Goal: Information Seeking & Learning: Check status

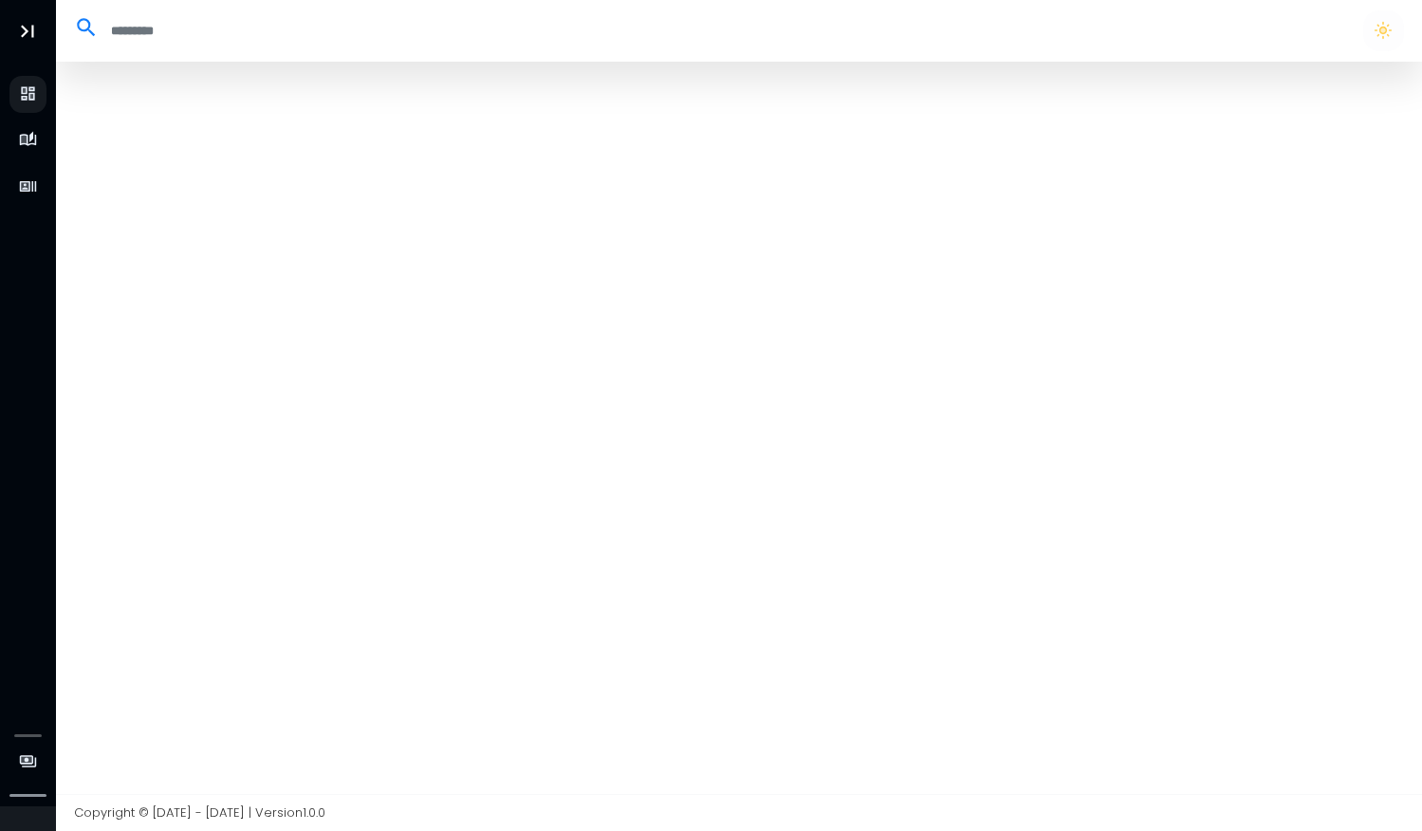
select select "**"
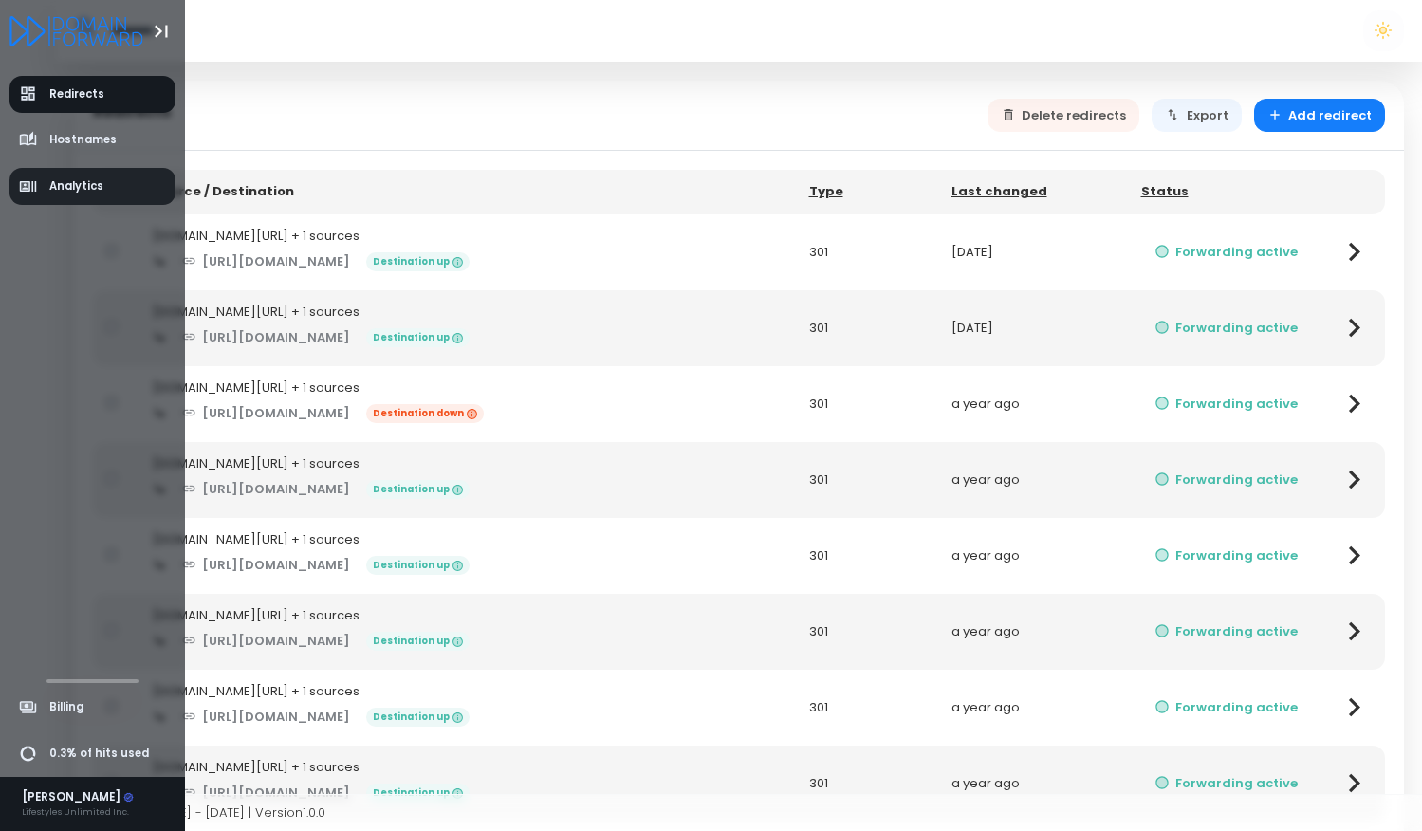
click at [59, 195] on link "Analytics" at bounding box center [92, 186] width 167 height 37
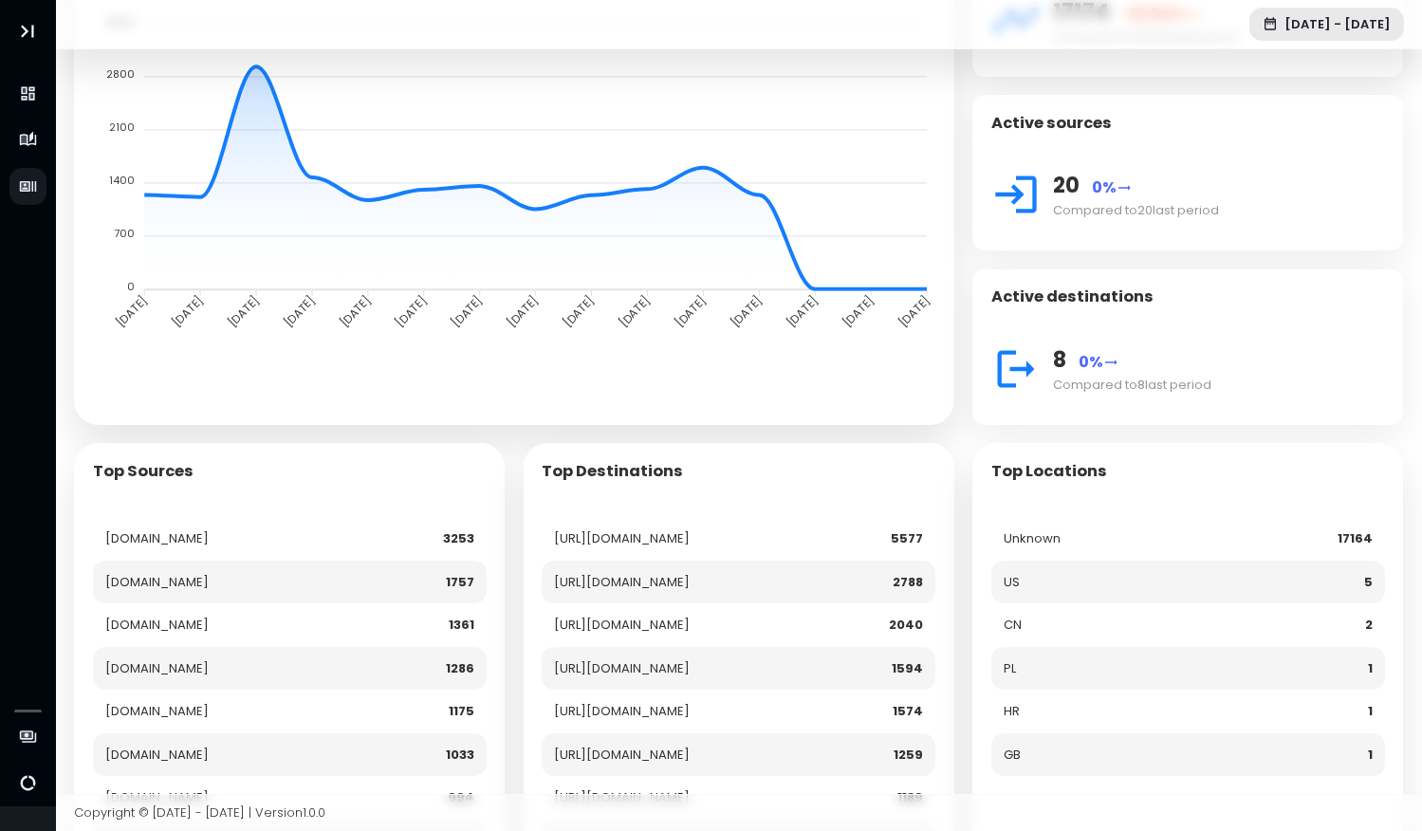
scroll to position [388, 0]
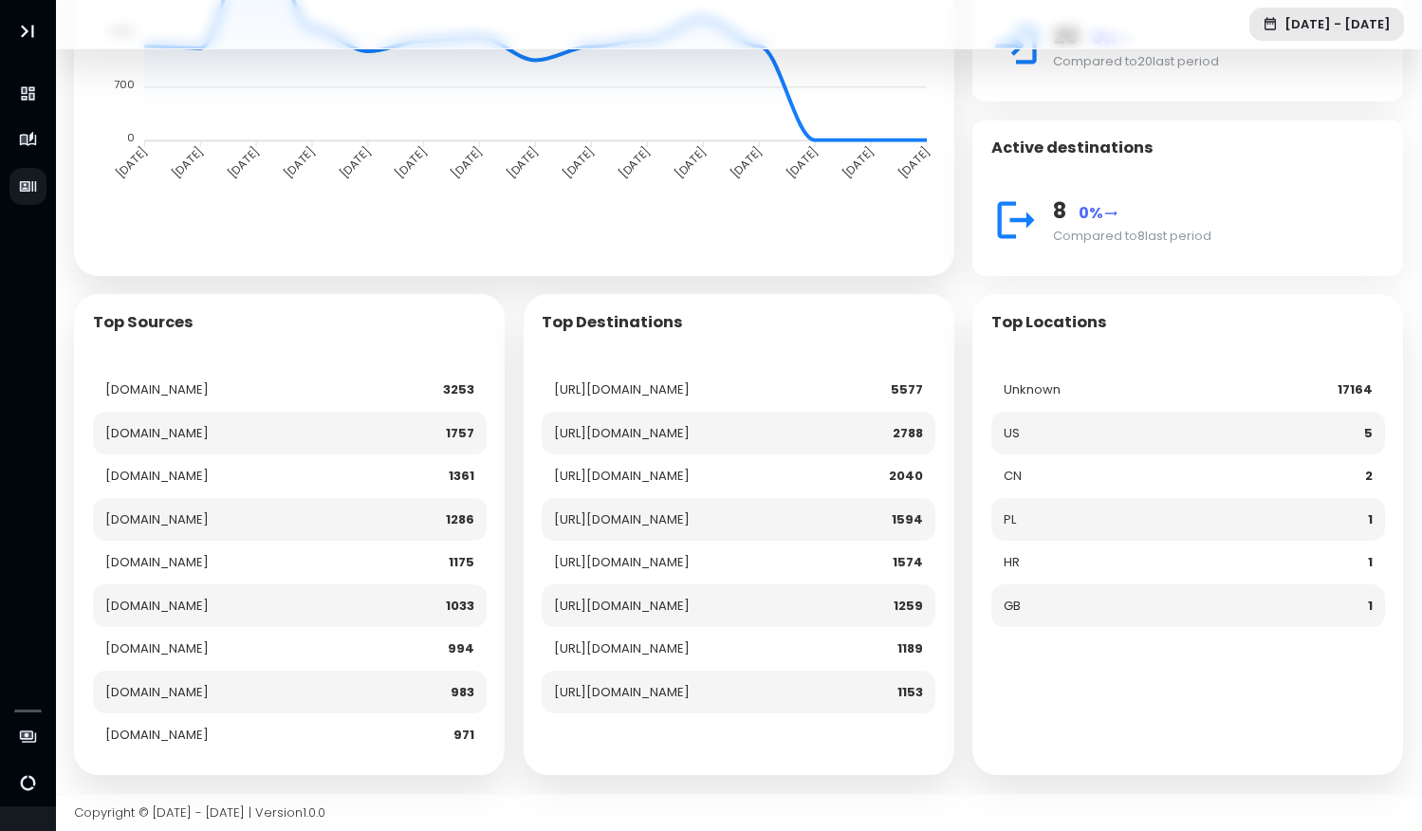
drag, startPoint x: 286, startPoint y: 358, endPoint x: 95, endPoint y: 362, distance: 190.8
click at [94, 368] on td "[DOMAIN_NAME]" at bounding box center [230, 390] width 274 height 44
copy td "[DOMAIN_NAME]"
drag, startPoint x: 300, startPoint y: 400, endPoint x: 103, endPoint y: 397, distance: 196.5
click at [103, 412] on td "[DOMAIN_NAME]" at bounding box center [230, 434] width 274 height 44
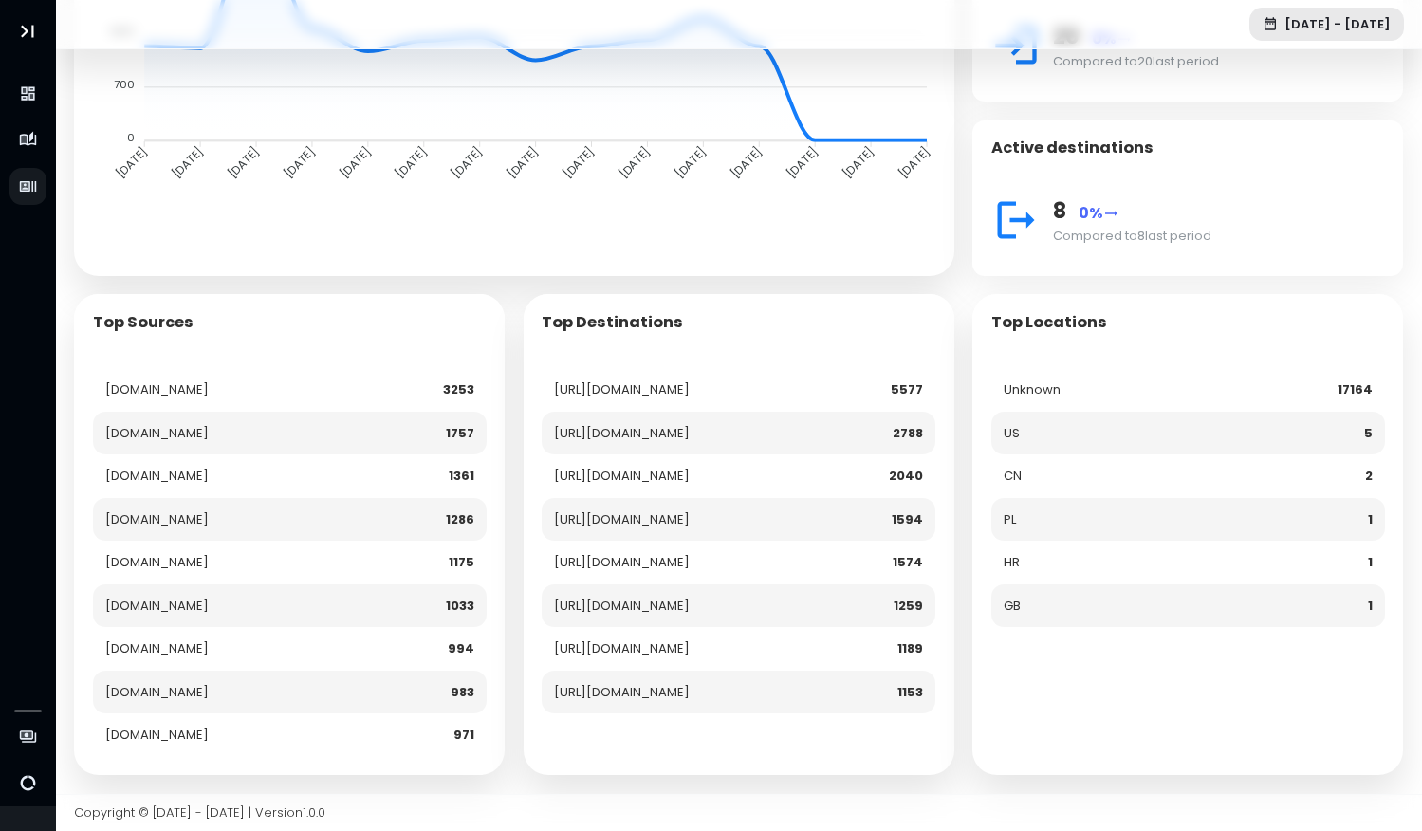
copy td "[DOMAIN_NAME]"
drag, startPoint x: 306, startPoint y: 445, endPoint x: 95, endPoint y: 446, distance: 210.7
click at [95, 455] on td "[DOMAIN_NAME]" at bounding box center [230, 477] width 274 height 44
copy td "[DOMAIN_NAME]"
click at [194, 498] on td "[DOMAIN_NAME]" at bounding box center [230, 520] width 274 height 44
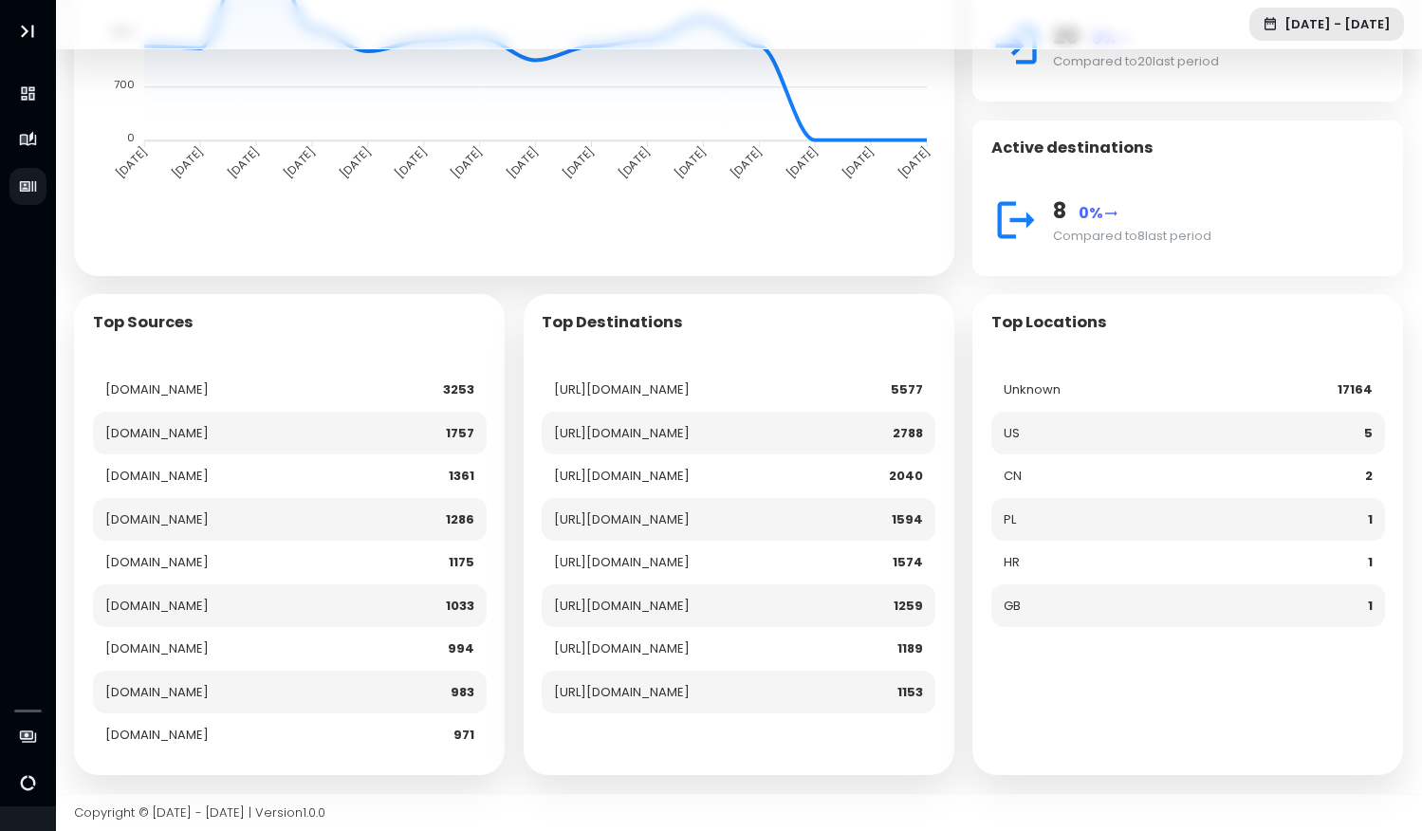
click at [194, 498] on td "[DOMAIN_NAME]" at bounding box center [230, 520] width 274 height 44
copy td "[DOMAIN_NAME]"
click at [224, 498] on td "[DOMAIN_NAME]" at bounding box center [230, 520] width 274 height 44
drag, startPoint x: 224, startPoint y: 490, endPoint x: 125, endPoint y: 492, distance: 98.7
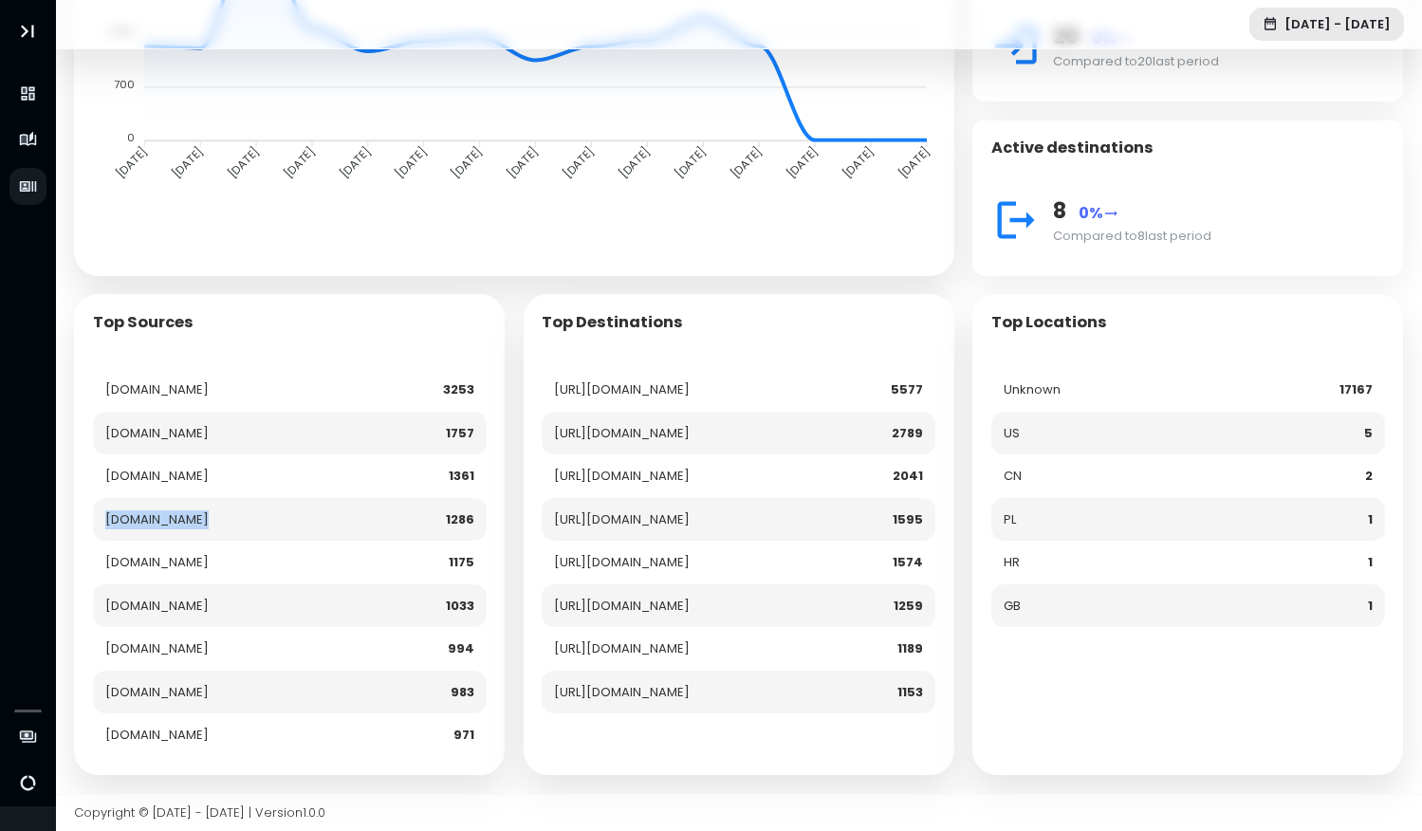
click at [125, 498] on td "[DOMAIN_NAME]" at bounding box center [230, 520] width 274 height 44
click at [195, 498] on td "[DOMAIN_NAME]" at bounding box center [230, 520] width 274 height 44
drag, startPoint x: 216, startPoint y: 488, endPoint x: 104, endPoint y: 486, distance: 112.0
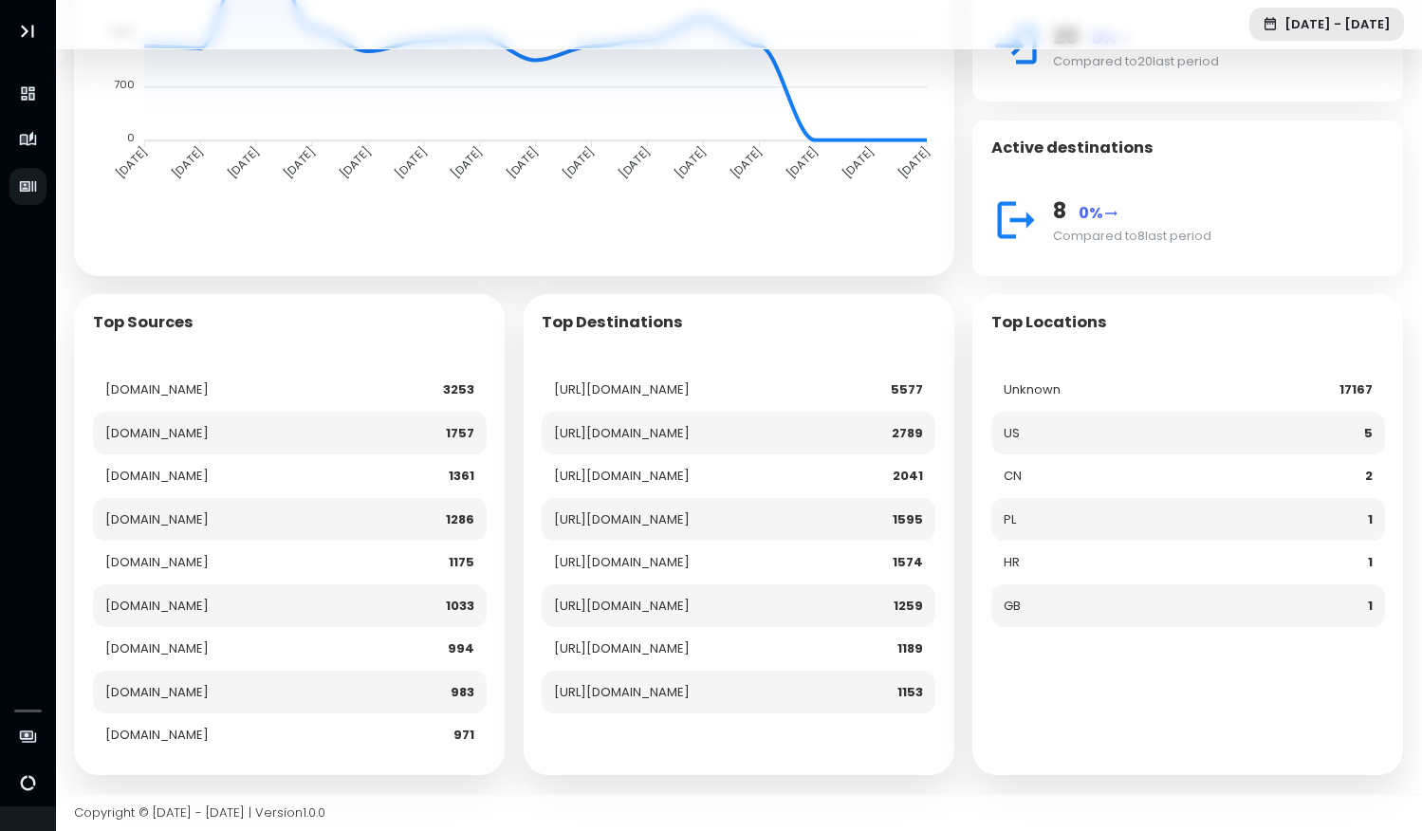
click at [104, 498] on td "[DOMAIN_NAME]" at bounding box center [230, 520] width 274 height 44
copy td "[DOMAIN_NAME]"
drag, startPoint x: 281, startPoint y: 531, endPoint x: 103, endPoint y: 532, distance: 177.4
click at [103, 541] on td "[DOMAIN_NAME]" at bounding box center [230, 563] width 274 height 44
copy td "[DOMAIN_NAME]"
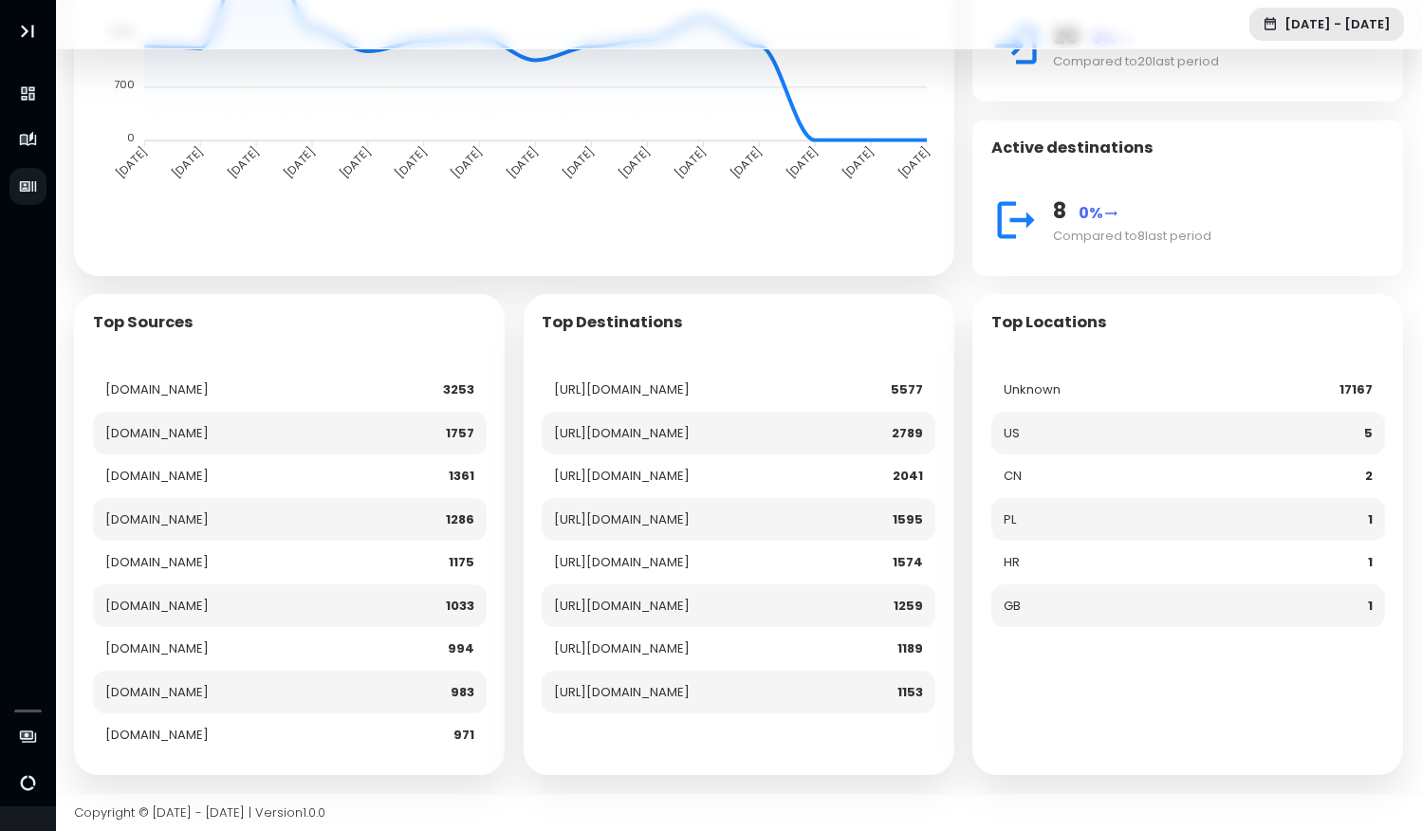
click at [213, 585] on td "[DOMAIN_NAME]" at bounding box center [230, 607] width 274 height 44
drag, startPoint x: 261, startPoint y: 575, endPoint x: 105, endPoint y: 577, distance: 155.6
click at [105, 585] on td "[DOMAIN_NAME]" at bounding box center [230, 607] width 274 height 44
copy td "[DOMAIN_NAME]"
click at [250, 627] on td "[DOMAIN_NAME]" at bounding box center [230, 649] width 274 height 44
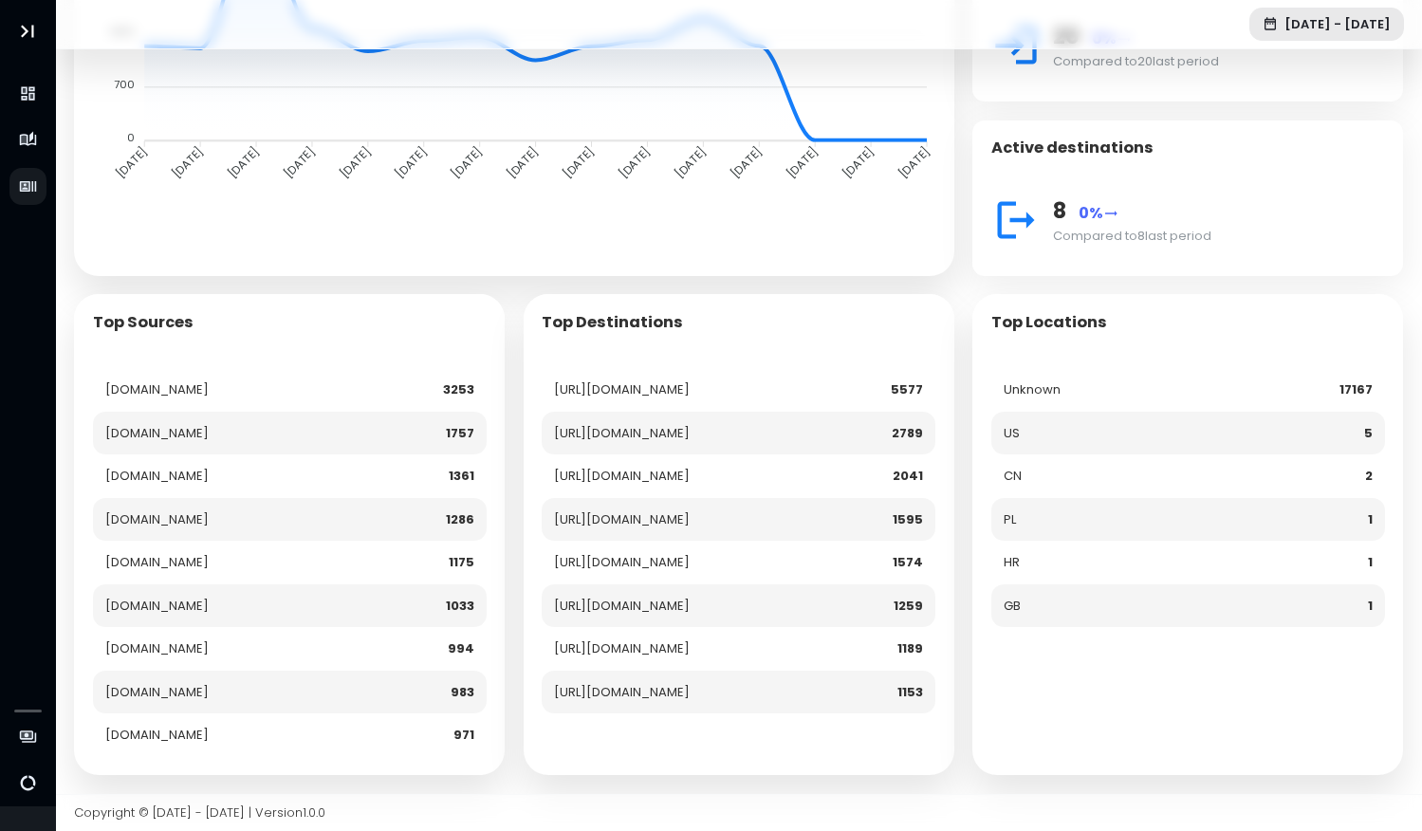
click at [250, 627] on td "[DOMAIN_NAME]" at bounding box center [230, 649] width 274 height 44
drag, startPoint x: 288, startPoint y: 621, endPoint x: 103, endPoint y: 622, distance: 184.1
click at [103, 627] on td "[DOMAIN_NAME]" at bounding box center [230, 649] width 274 height 44
copy td "[DOMAIN_NAME]"
click at [213, 671] on td "[DOMAIN_NAME]" at bounding box center [230, 693] width 274 height 44
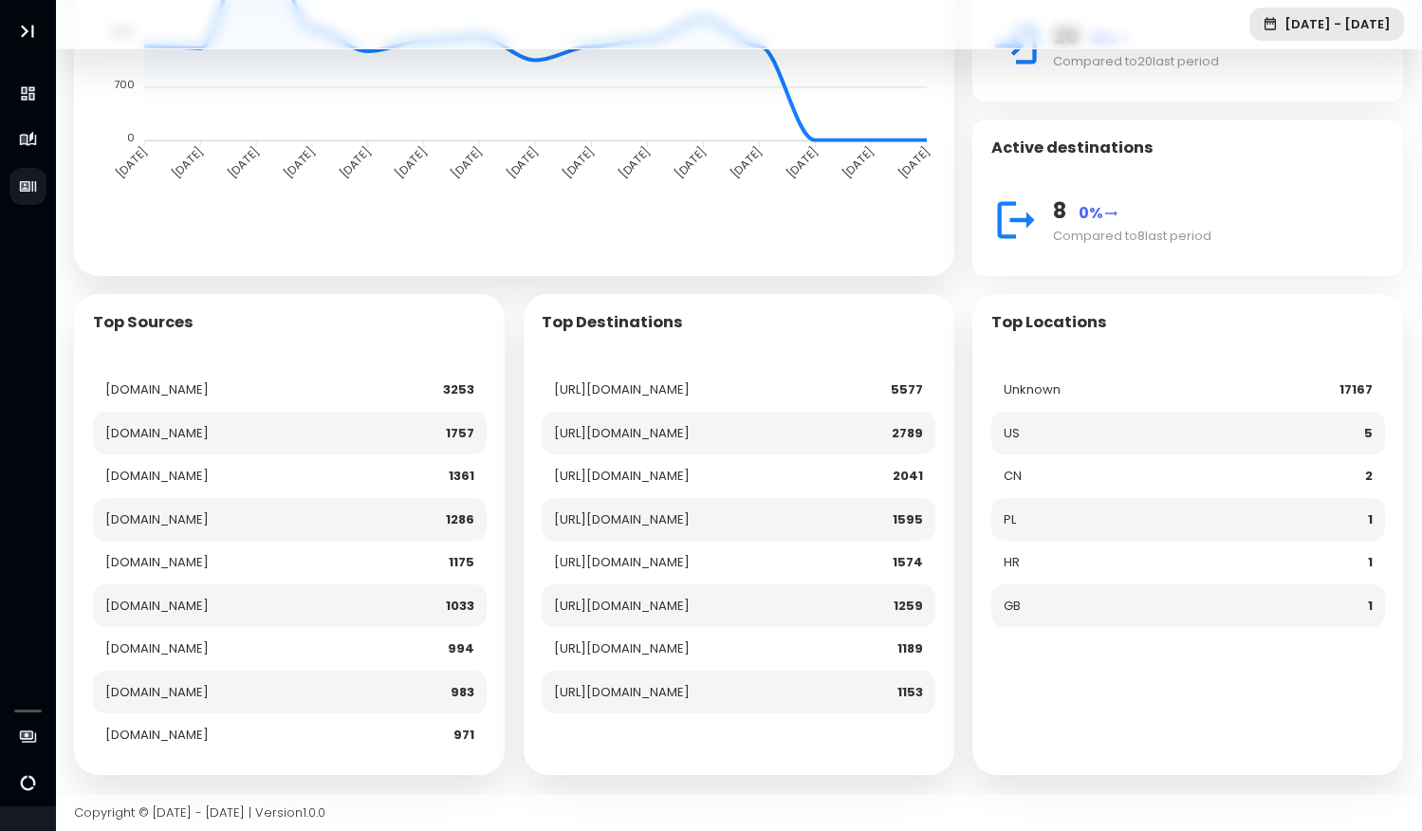
drag, startPoint x: 230, startPoint y: 664, endPoint x: 106, endPoint y: 668, distance: 123.4
click at [106, 671] on td "[DOMAIN_NAME]" at bounding box center [230, 693] width 274 height 44
copy td "[DOMAIN_NAME]"
click at [206, 714] on td "[DOMAIN_NAME]" at bounding box center [230, 736] width 274 height 44
drag, startPoint x: 209, startPoint y: 704, endPoint x: 105, endPoint y: 705, distance: 103.4
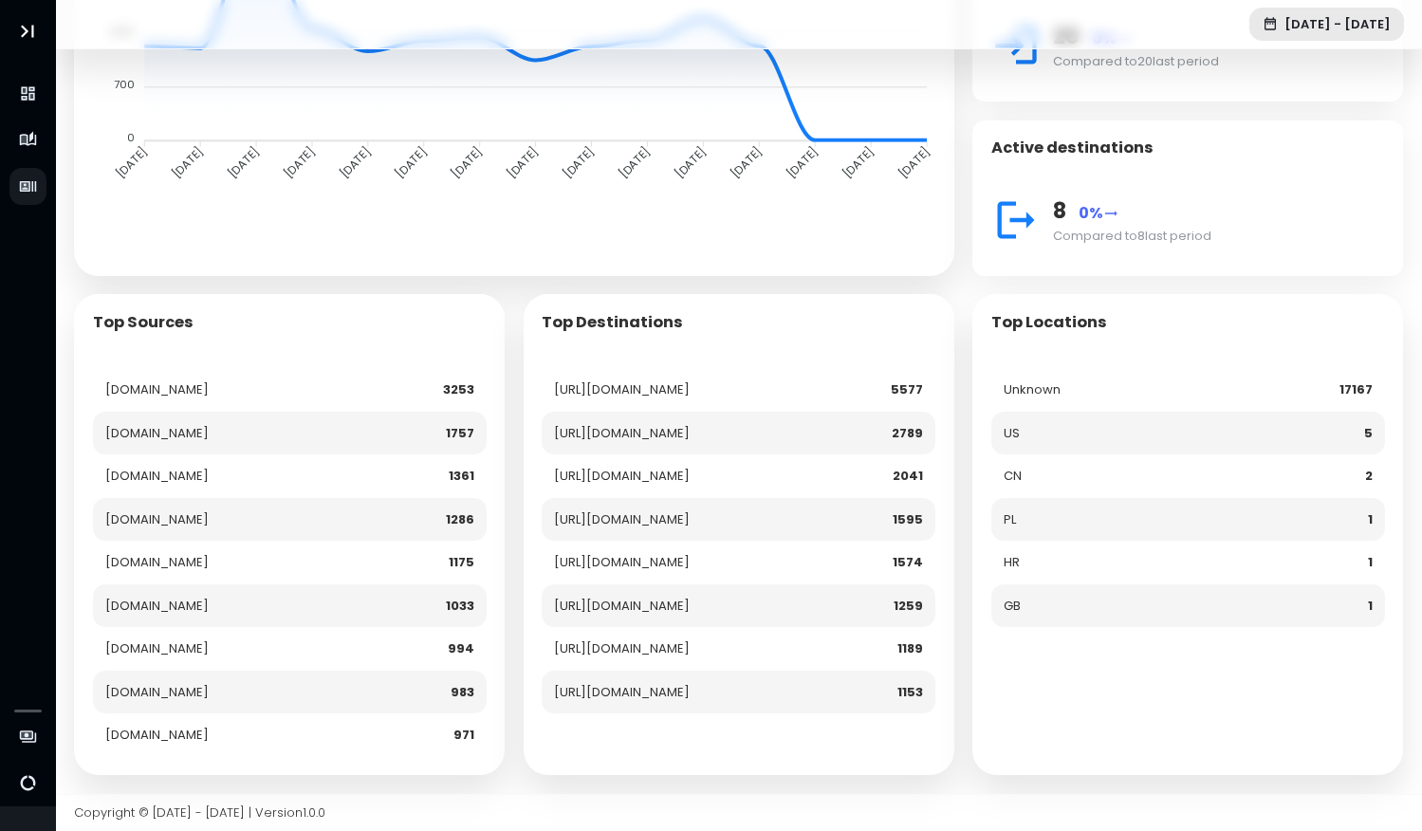
click at [105, 714] on td "[DOMAIN_NAME]" at bounding box center [230, 736] width 274 height 44
copy td "[DOMAIN_NAME]"
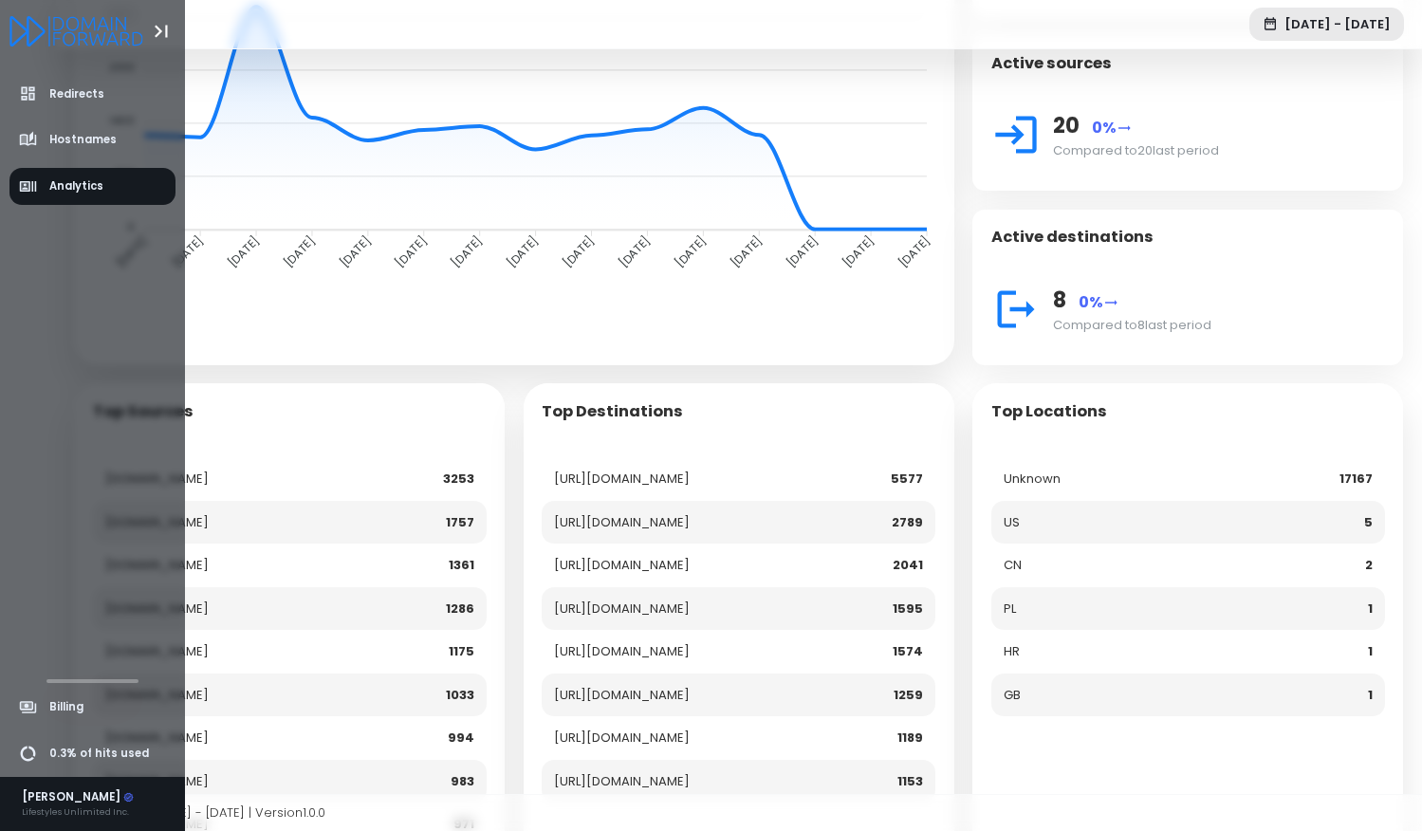
scroll to position [0, 0]
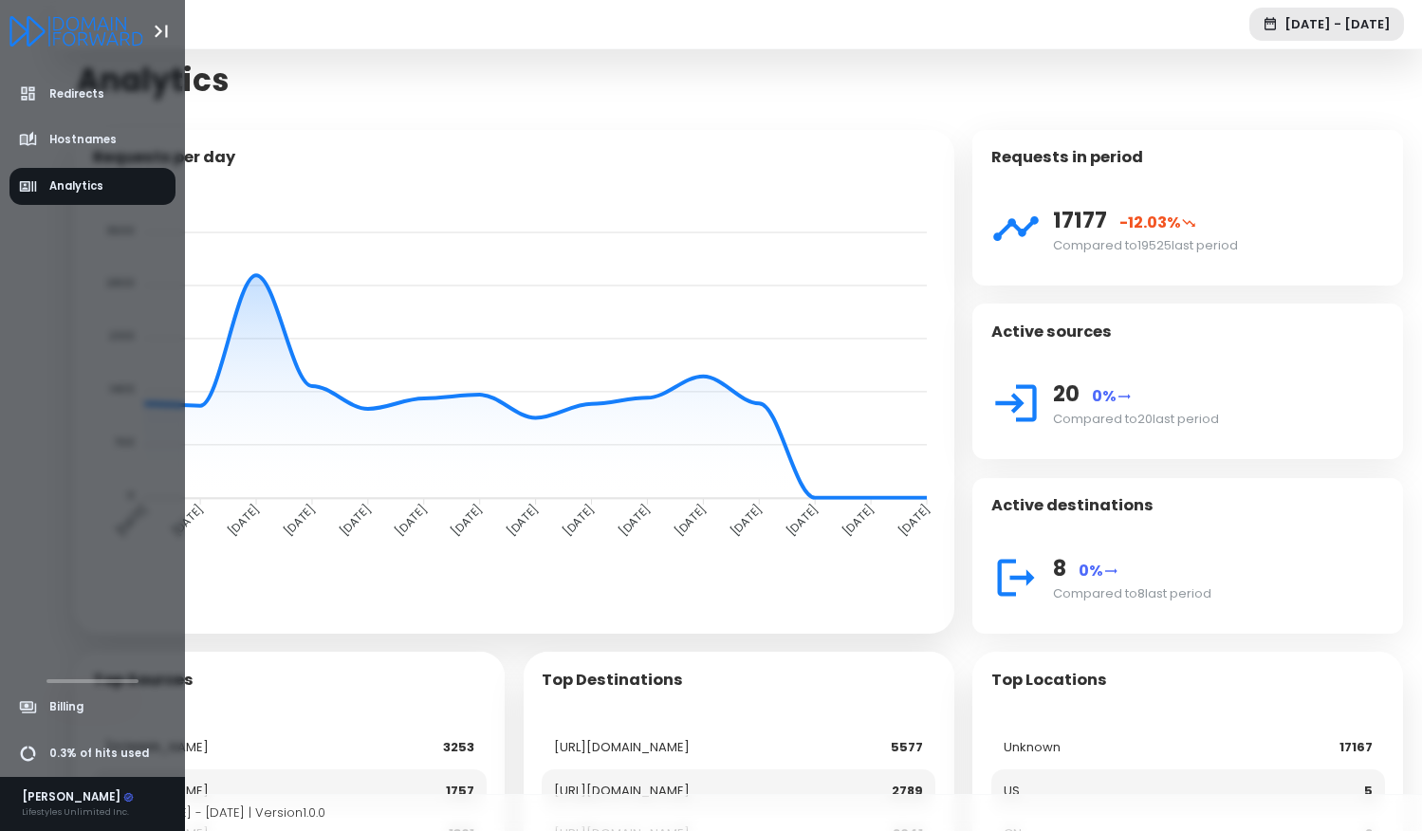
click at [23, 34] on icon "Logo" at bounding box center [18, 31] width 19 height 30
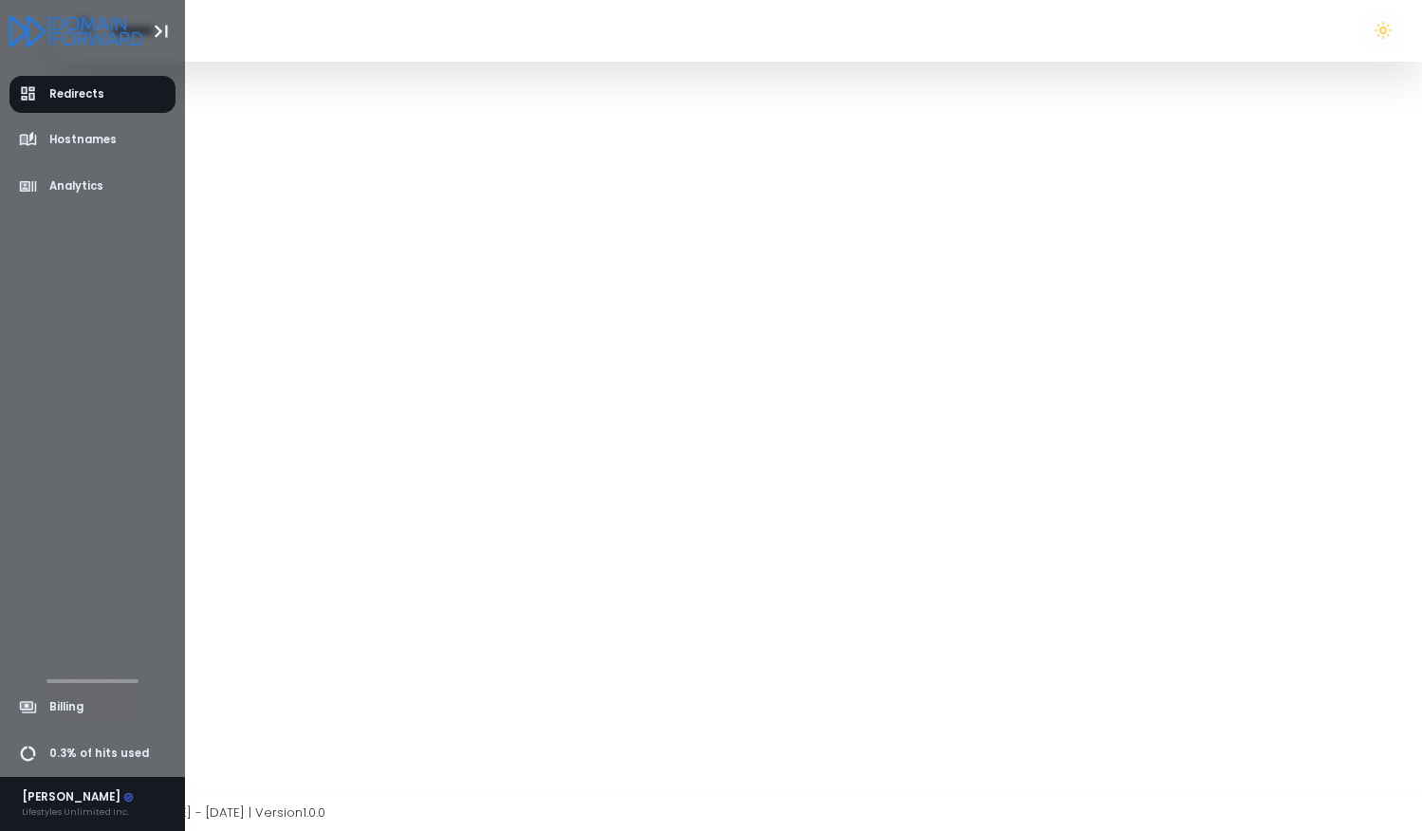
select select "**"
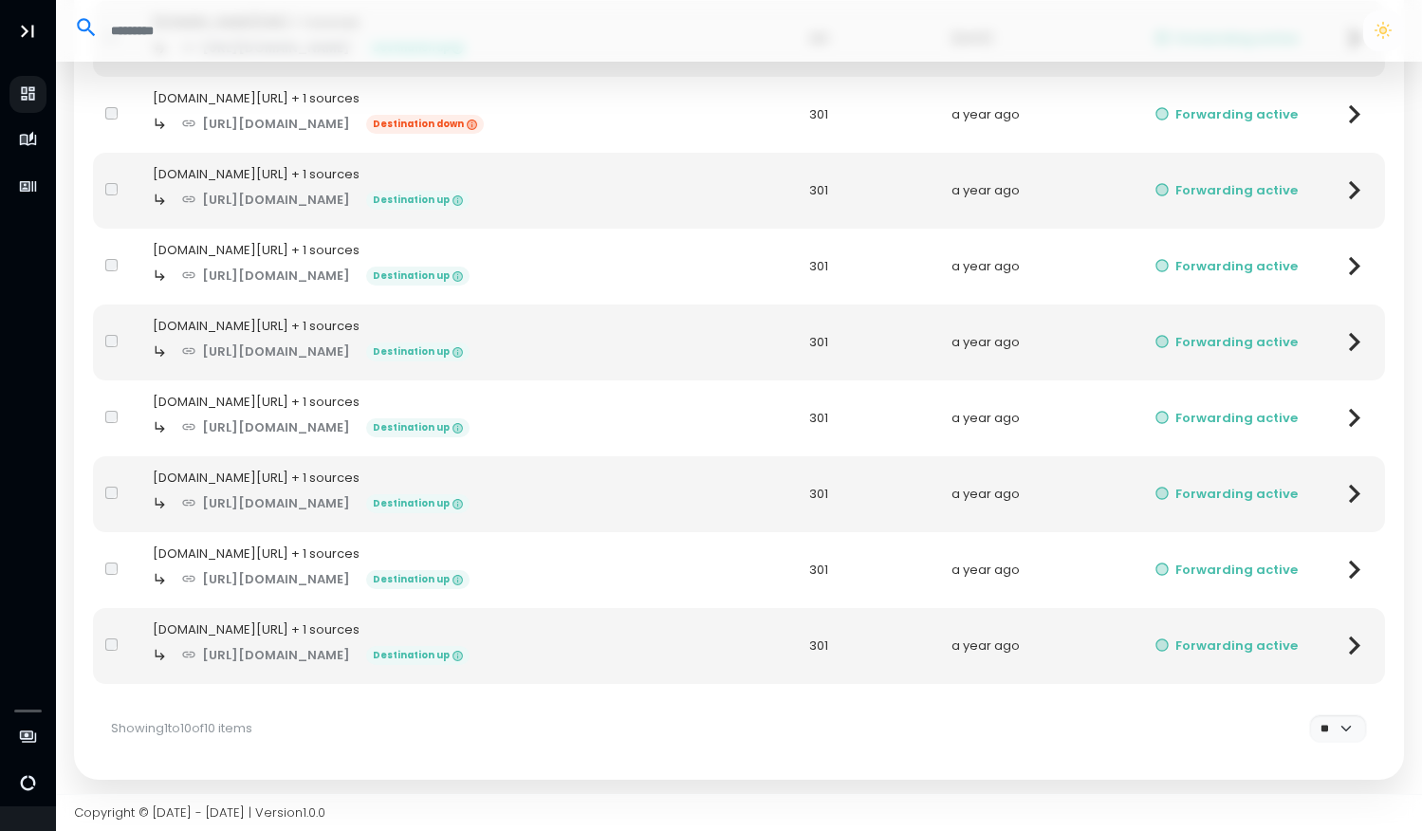
scroll to position [293, 0]
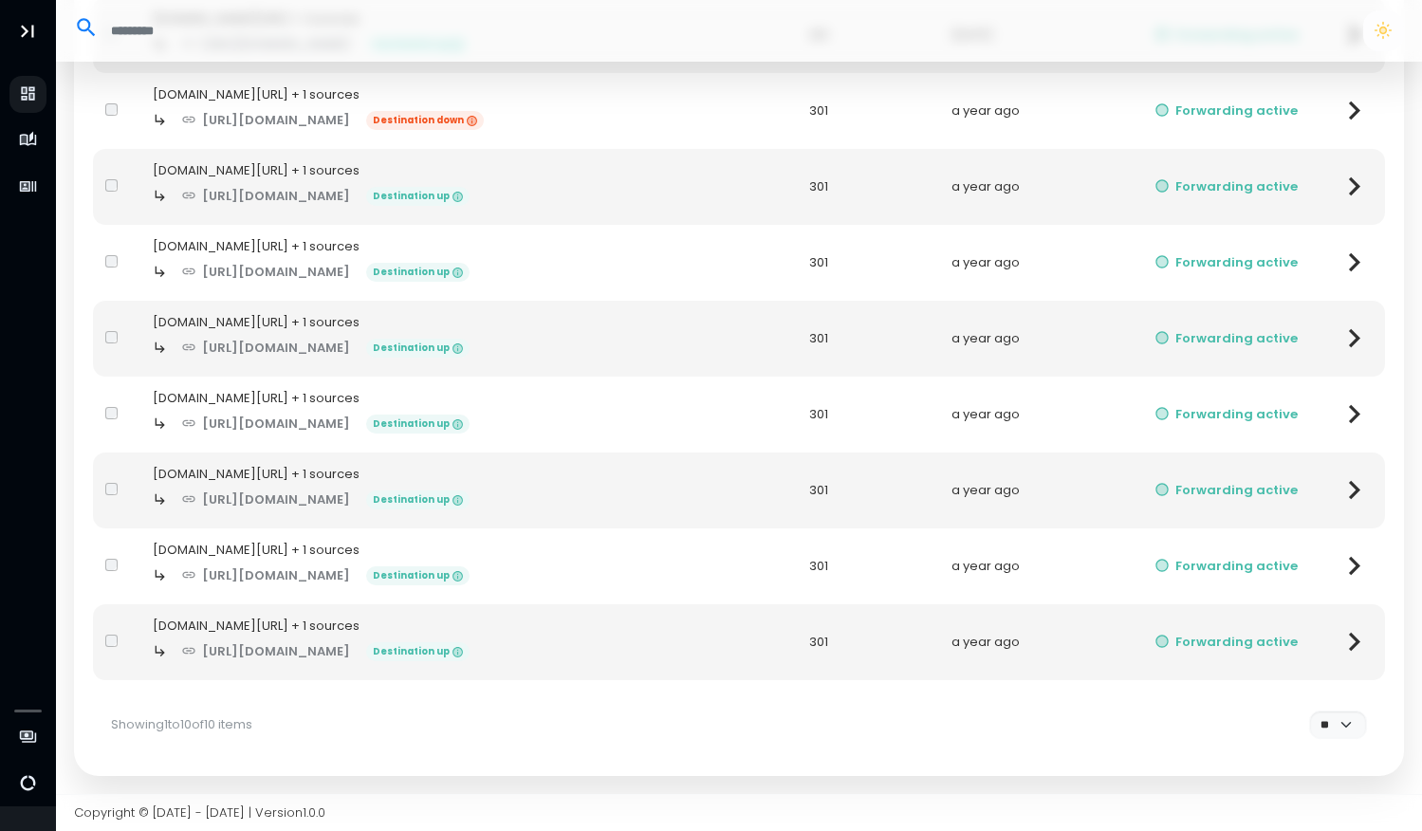
click at [256, 397] on div "[DOMAIN_NAME][URL] + 1 sources" at bounding box center [469, 398] width 632 height 19
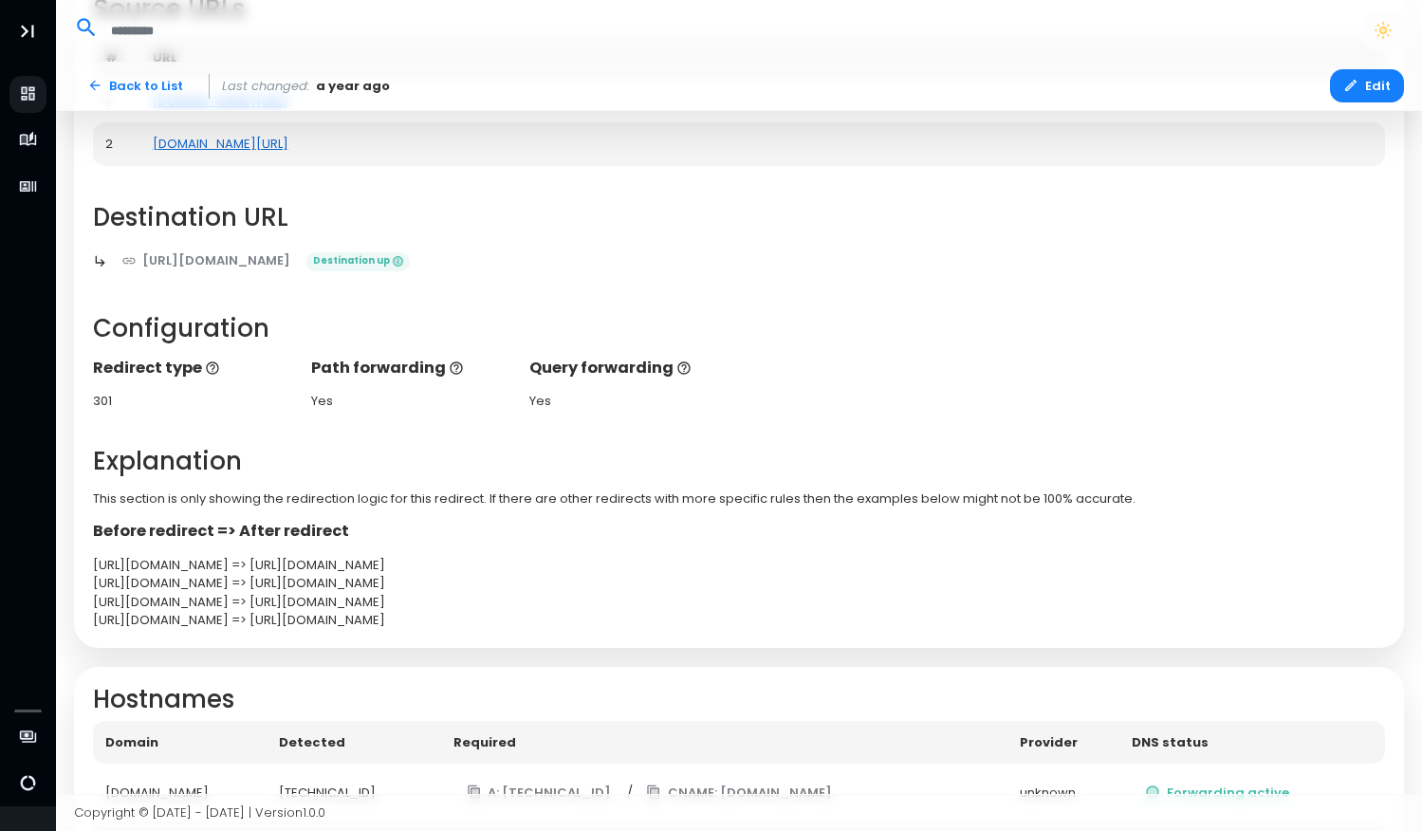
scroll to position [216, 0]
drag, startPoint x: 251, startPoint y: 563, endPoint x: 137, endPoint y: 564, distance: 113.9
click at [137, 564] on div "[URL][DOMAIN_NAME] => [URL][DOMAIN_NAME]" at bounding box center [739, 564] width 1293 height 19
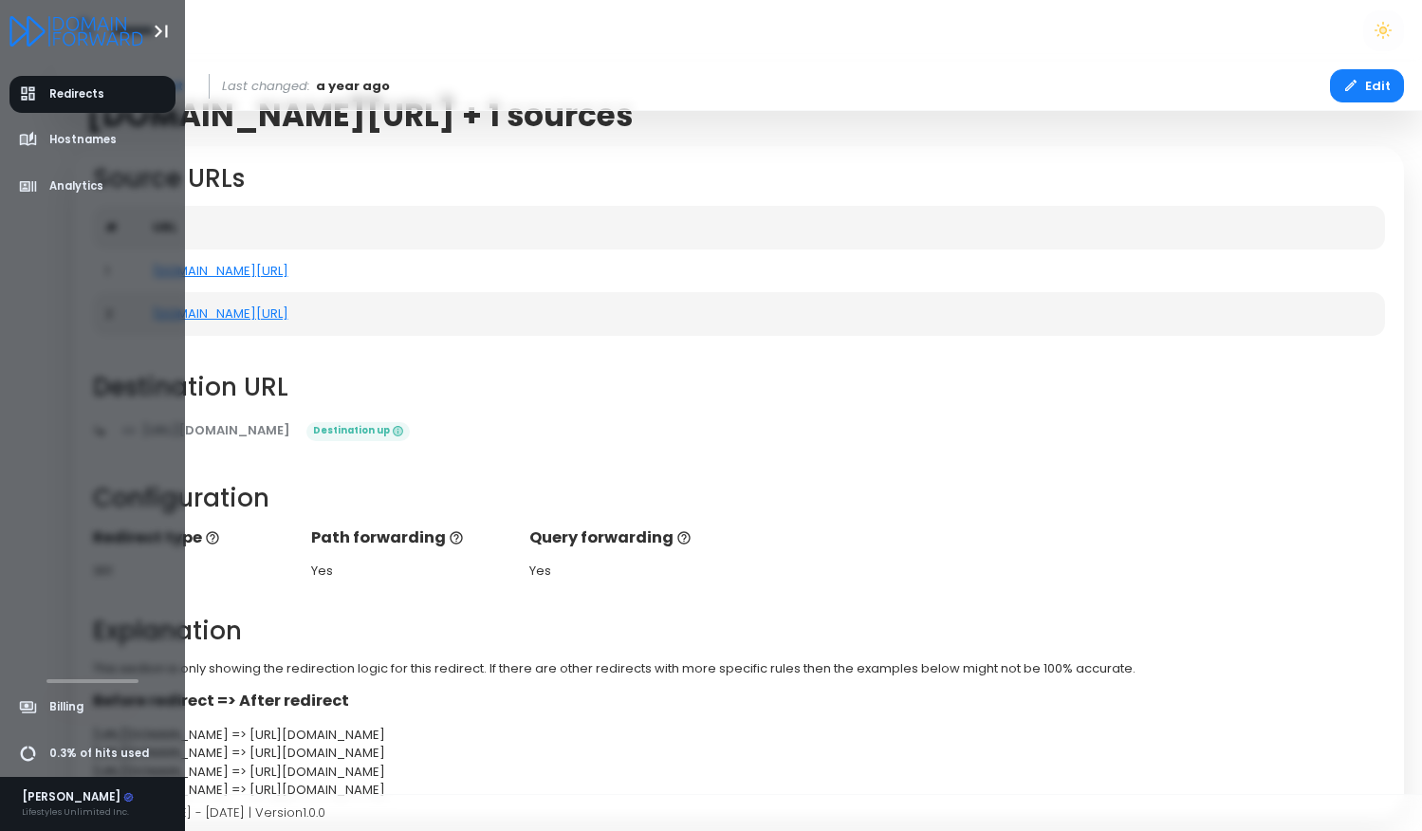
scroll to position [0, 0]
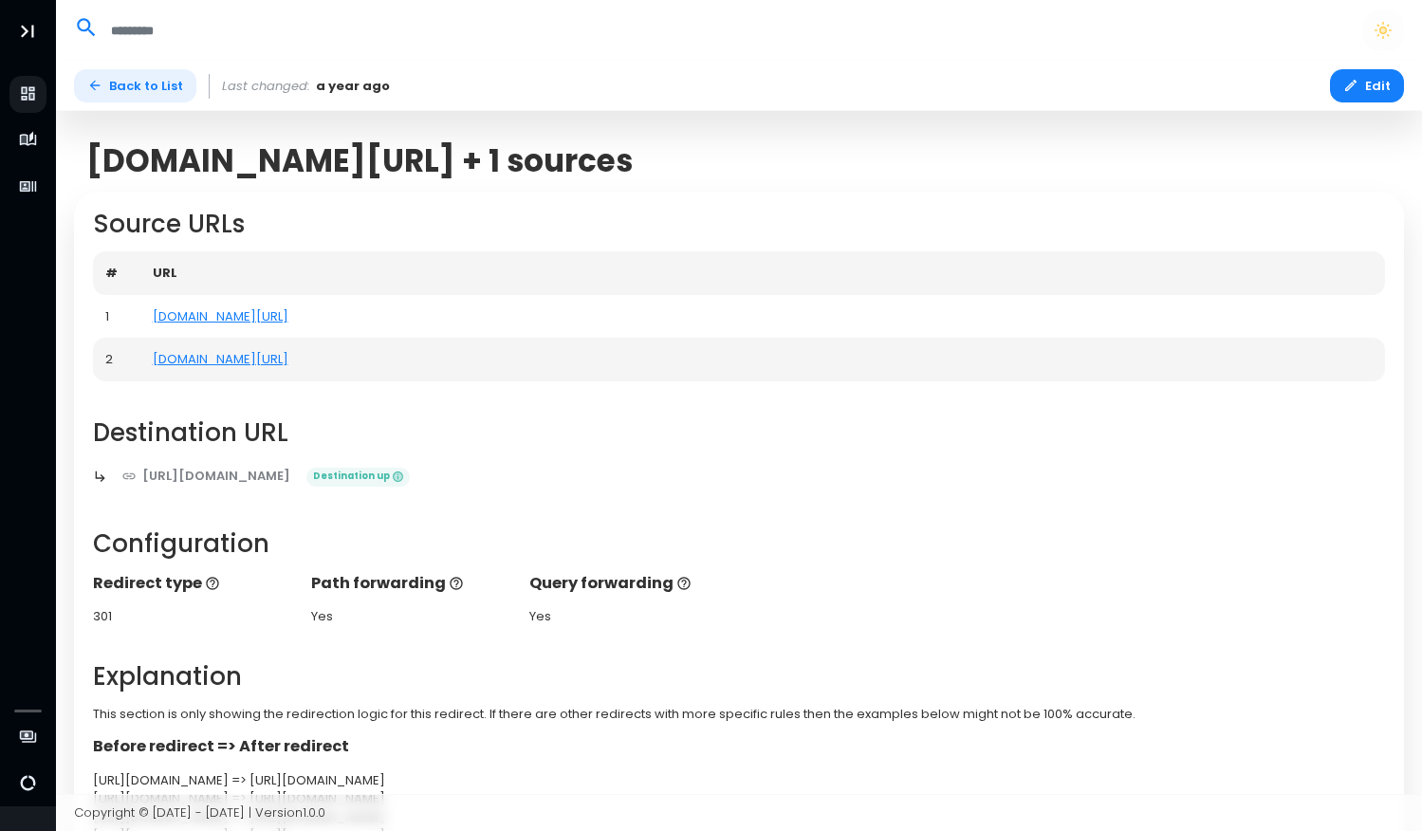
click at [132, 87] on link "Back to List" at bounding box center [135, 85] width 122 height 33
select select "**"
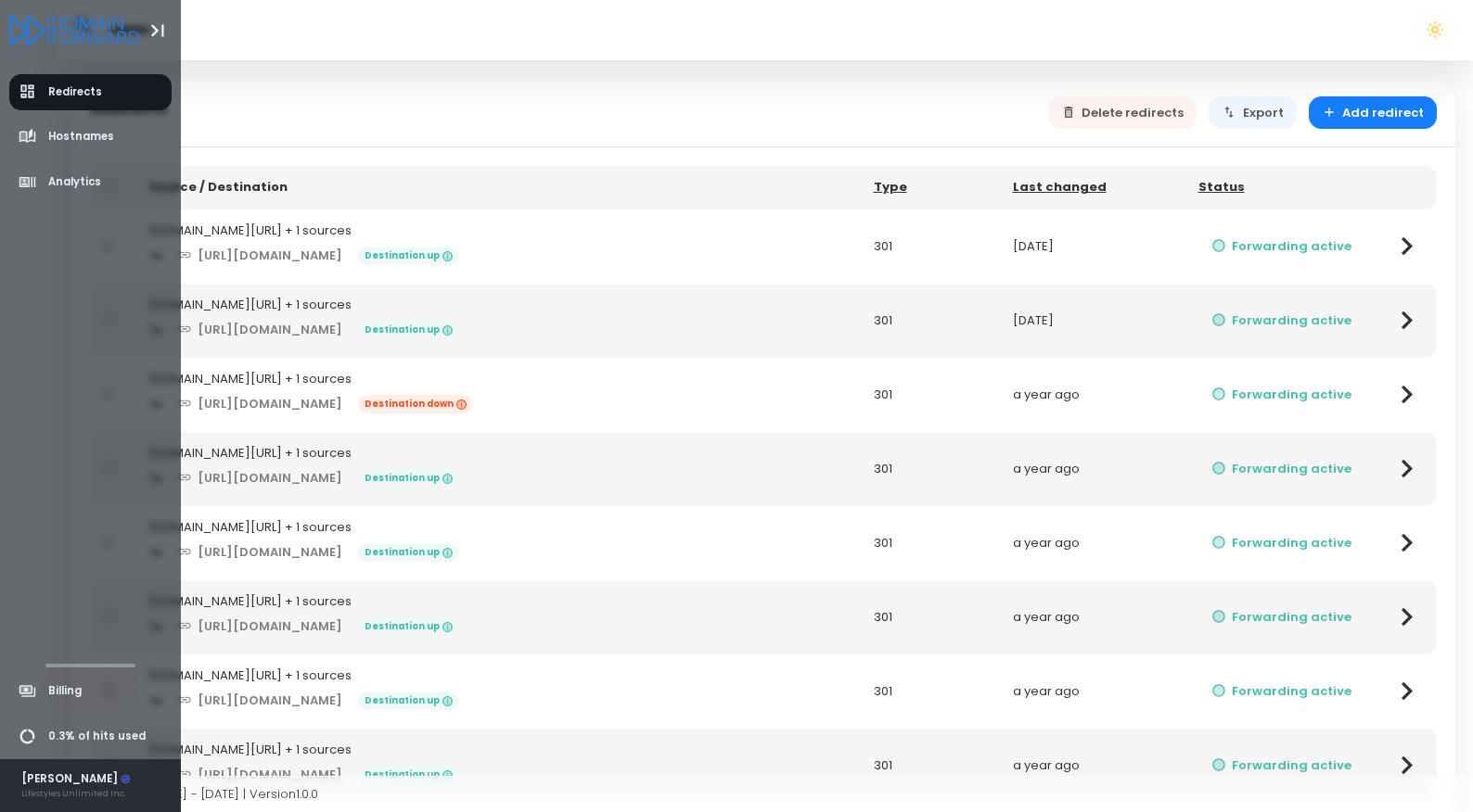
click at [55, 784] on div "[PERSON_NAME]" at bounding box center [76, 779] width 110 height 17
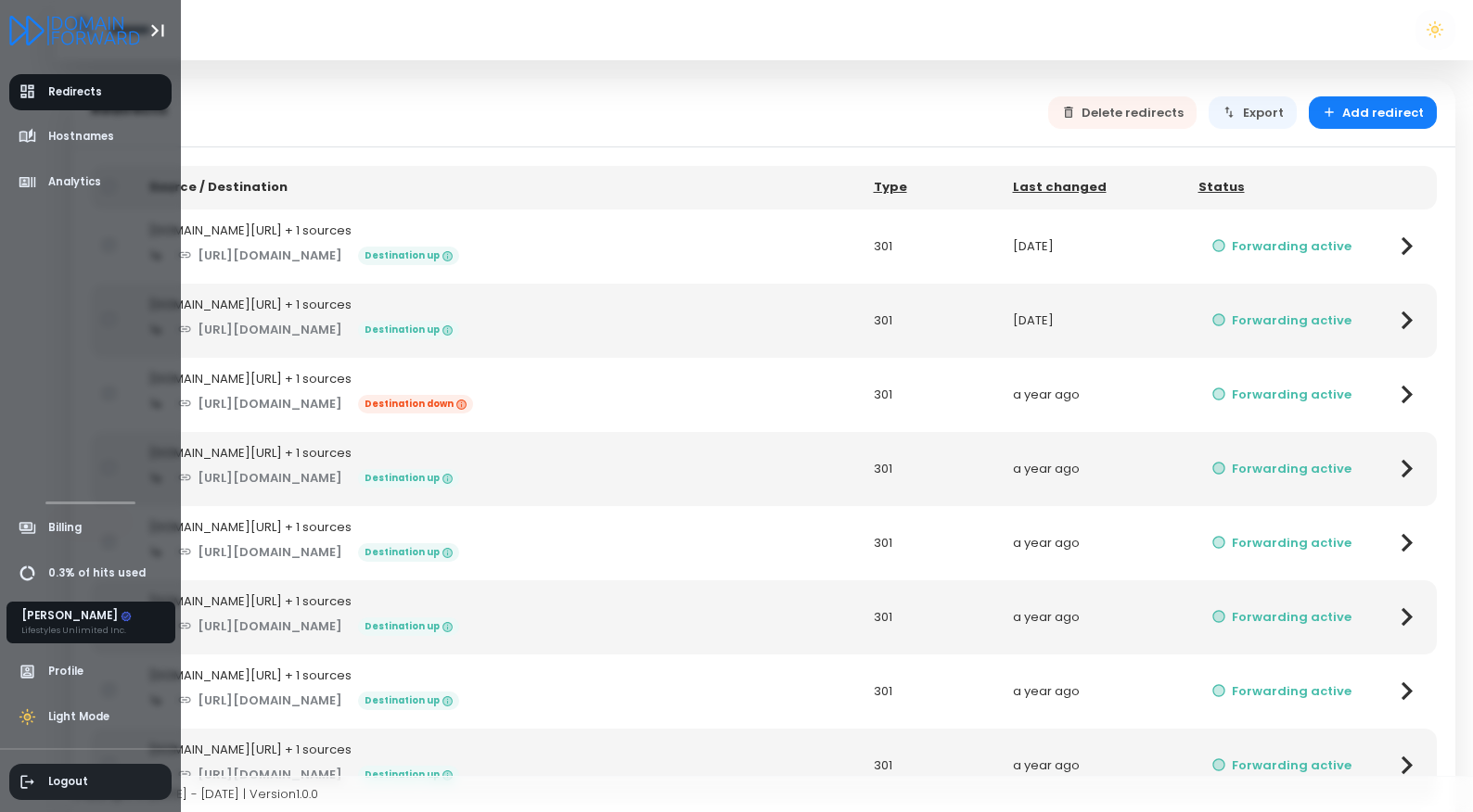
click at [89, 792] on span "Logout" at bounding box center [90, 782] width 163 height 36
